Goal: Transaction & Acquisition: Purchase product/service

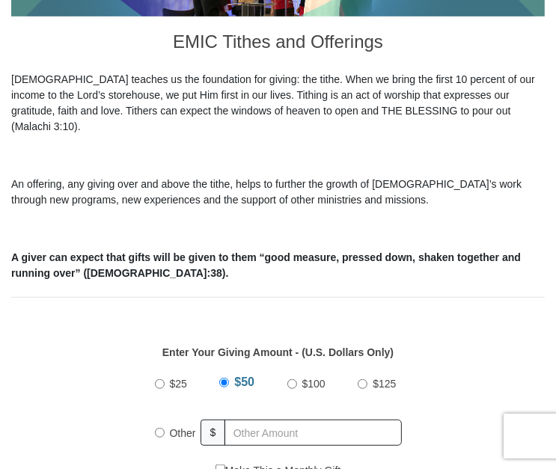
scroll to position [399, 0]
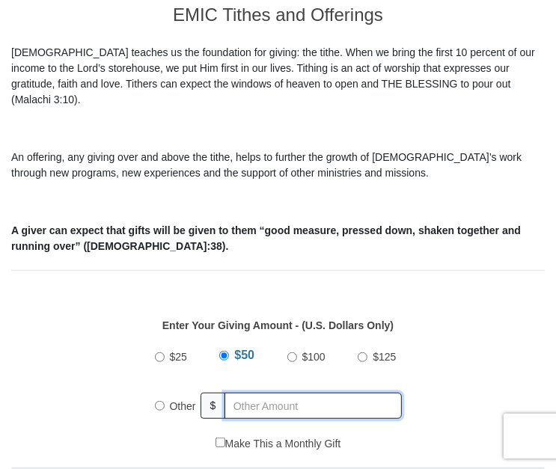
radio input "true"
click at [251, 393] on input "text" at bounding box center [315, 406] width 171 height 26
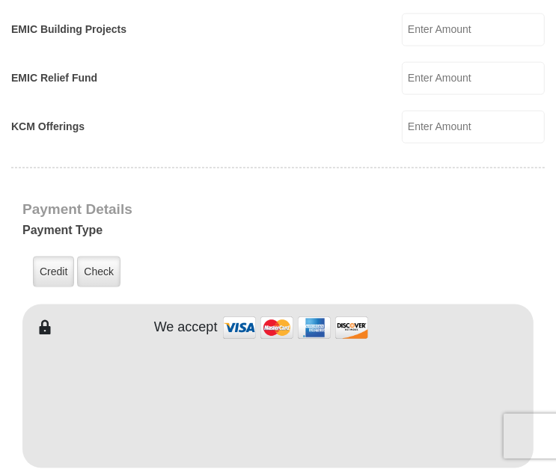
scroll to position [1037, 0]
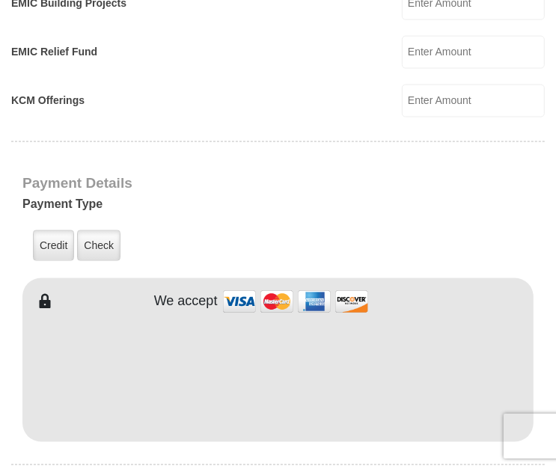
type input "20"
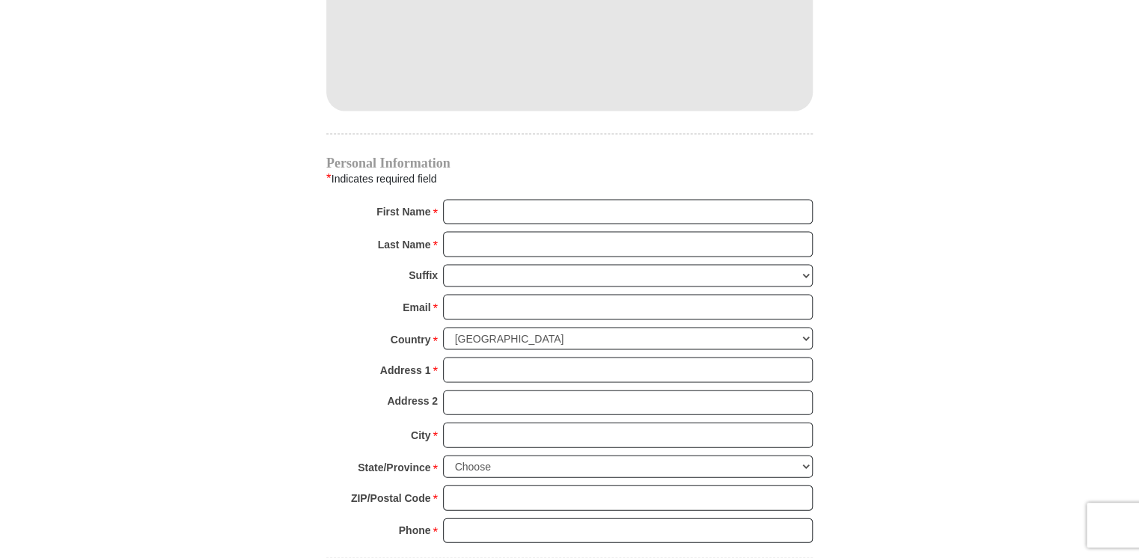
scroll to position [1356, 0]
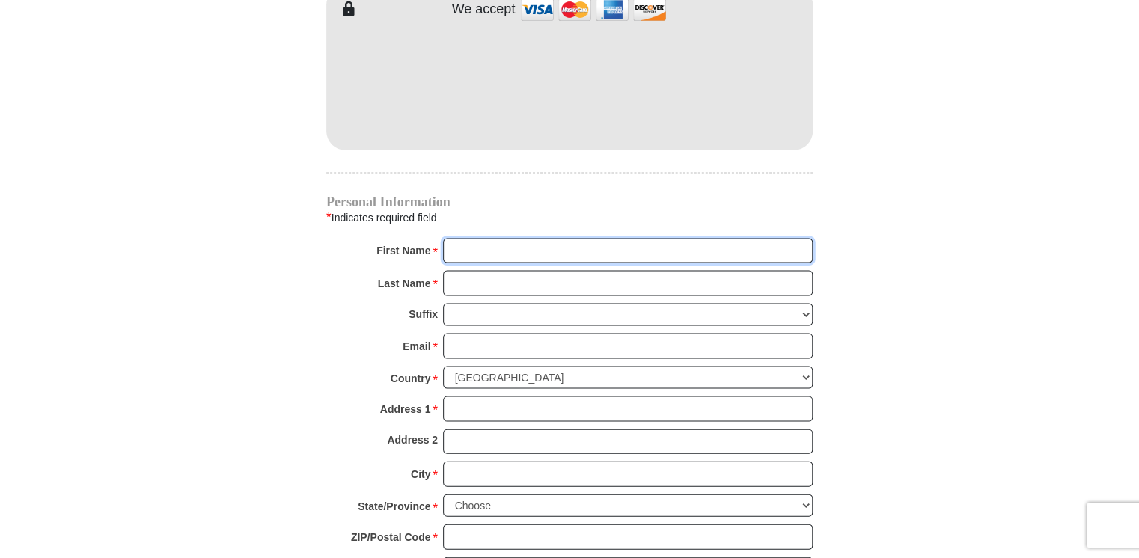
click at [465, 238] on input "First Name *" at bounding box center [628, 250] width 370 height 25
type input "[PERSON_NAME]"
click at [452, 270] on input "Last Name *" at bounding box center [628, 282] width 370 height 25
type input "[PERSON_NAME]"
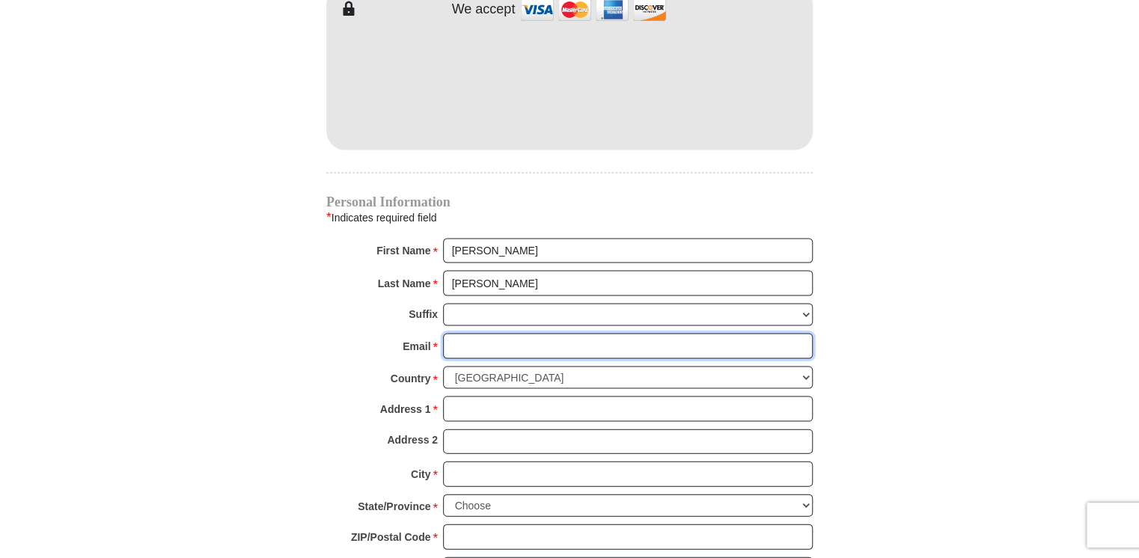
click at [457, 333] on input "Email *" at bounding box center [628, 345] width 370 height 25
type input "[EMAIL_ADDRESS][DOMAIN_NAME]"
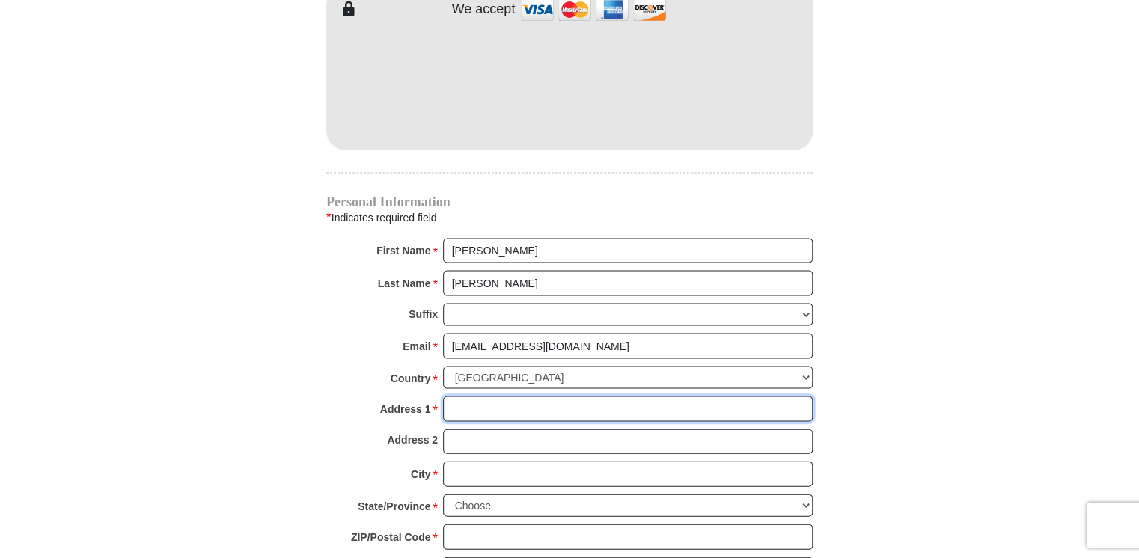
type input "[STREET_ADDRESS]"
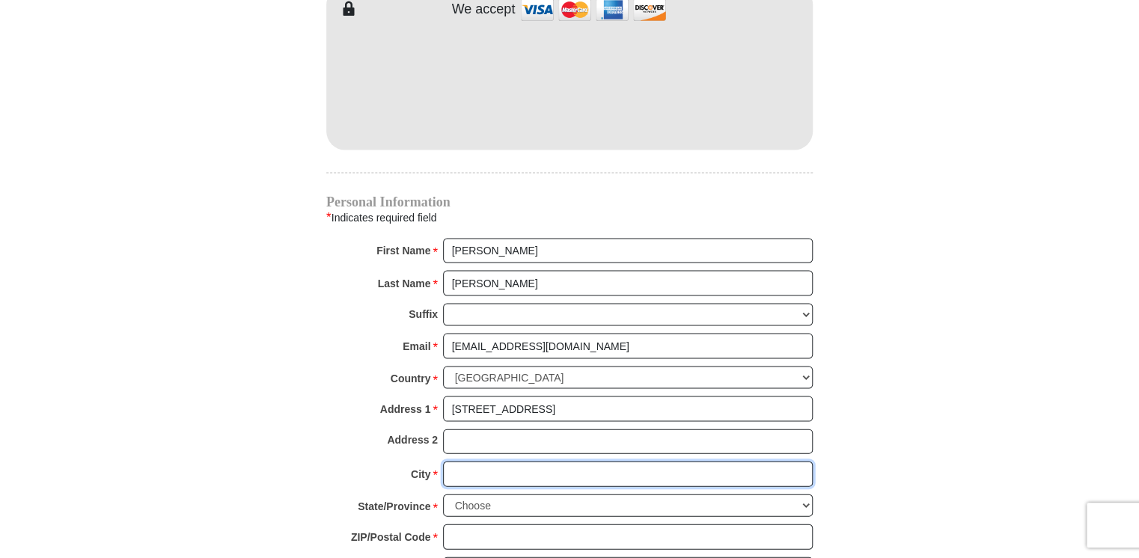
type input "Roanoke"
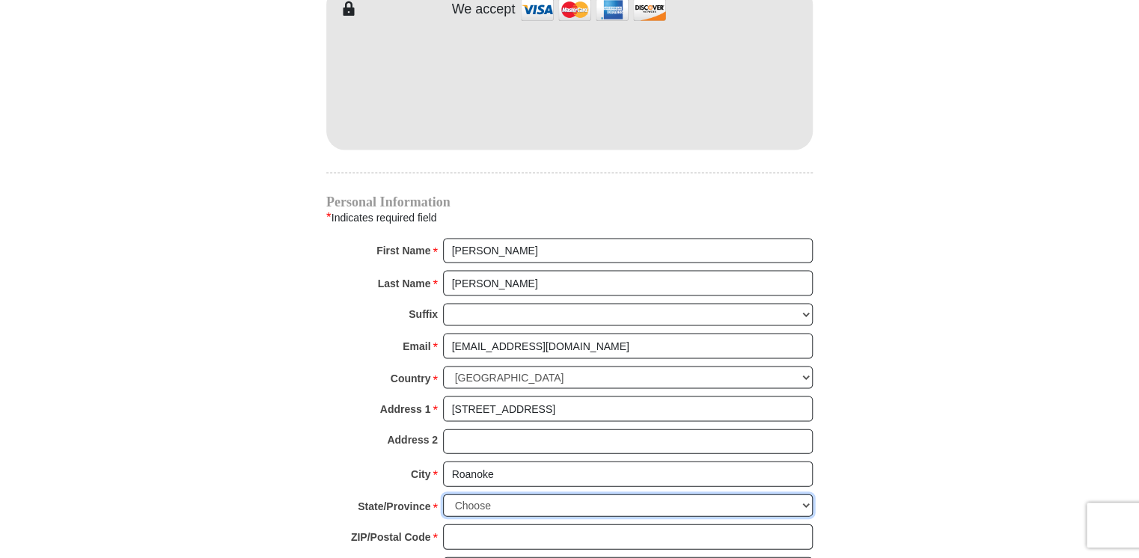
select select "VA"
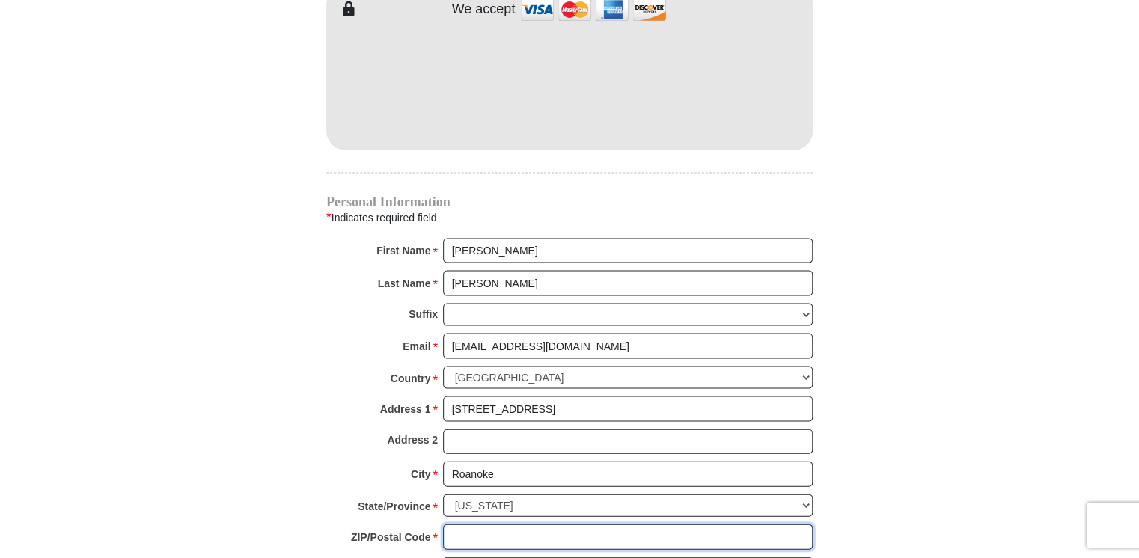
type input "24018"
type input "5407746671"
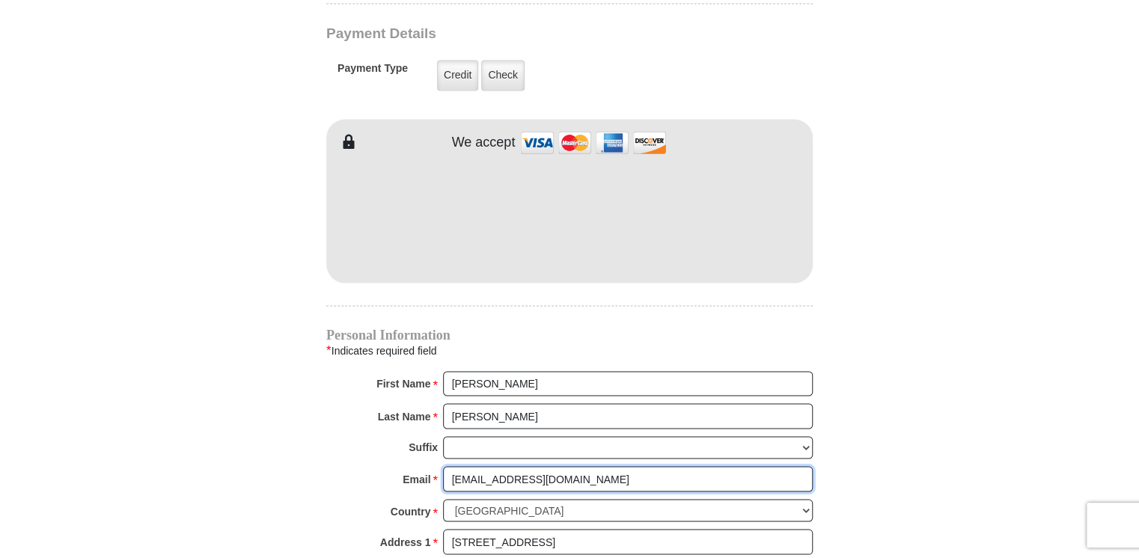
scroll to position [1197, 0]
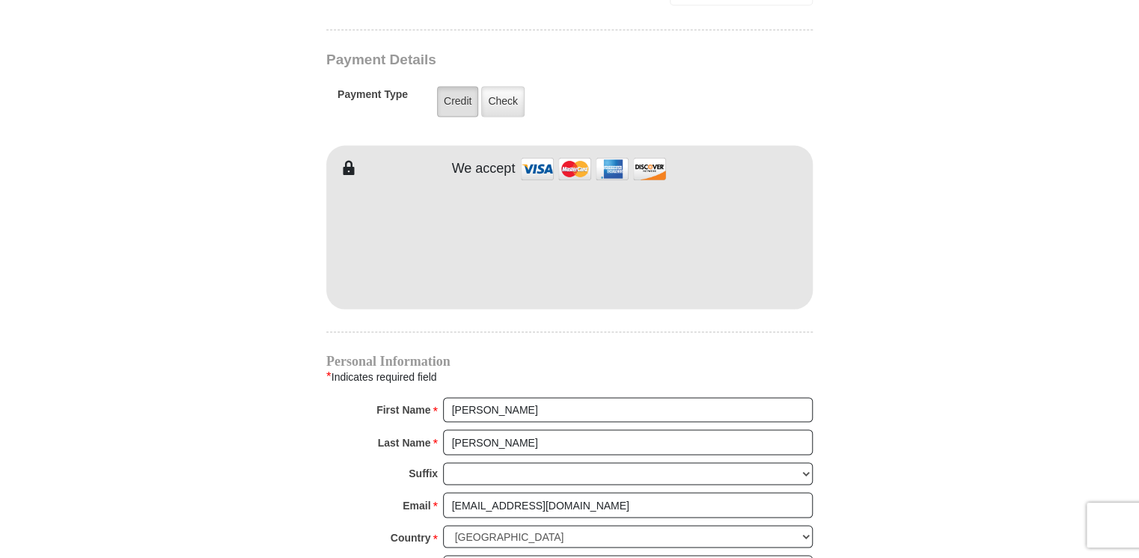
click at [447, 86] on label "Credit" at bounding box center [457, 101] width 41 height 31
click at [0, 0] on input "Credit" at bounding box center [0, 0] width 0 height 0
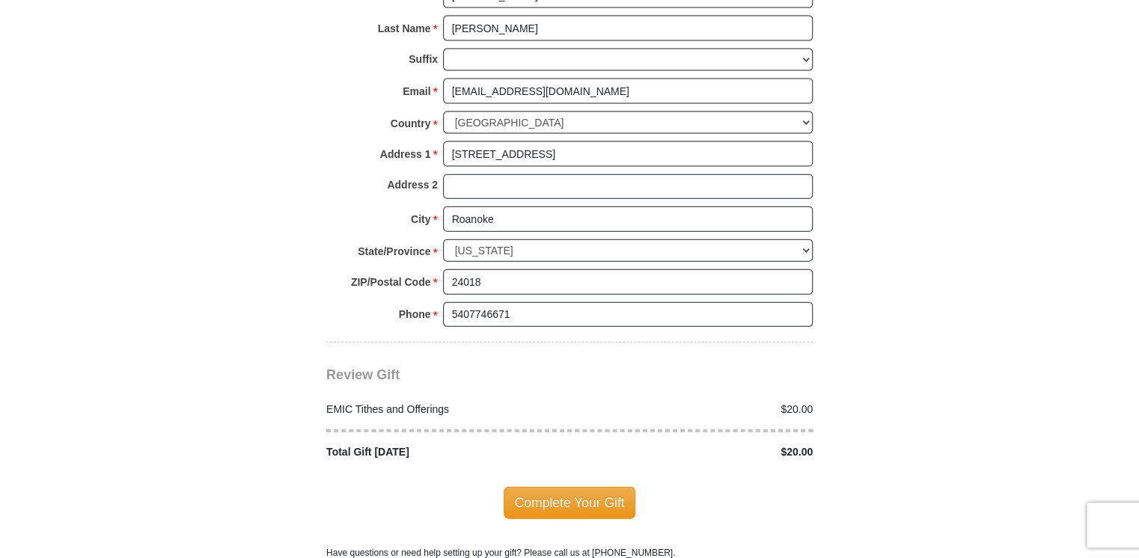
scroll to position [1676, 0]
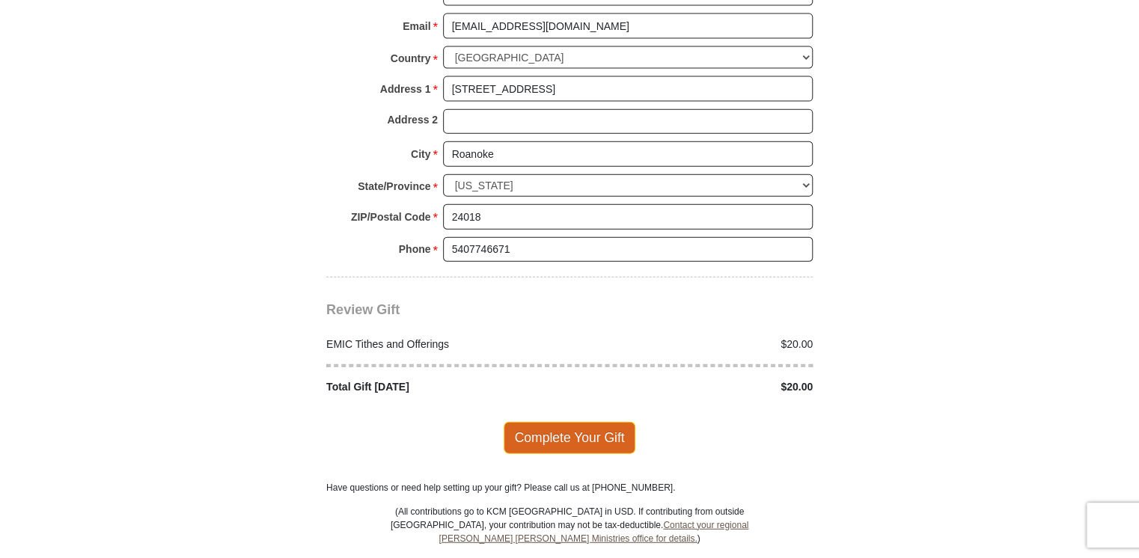
click at [545, 422] on span "Complete Your Gift" at bounding box center [570, 437] width 132 height 31
